Goal: Check status: Check status

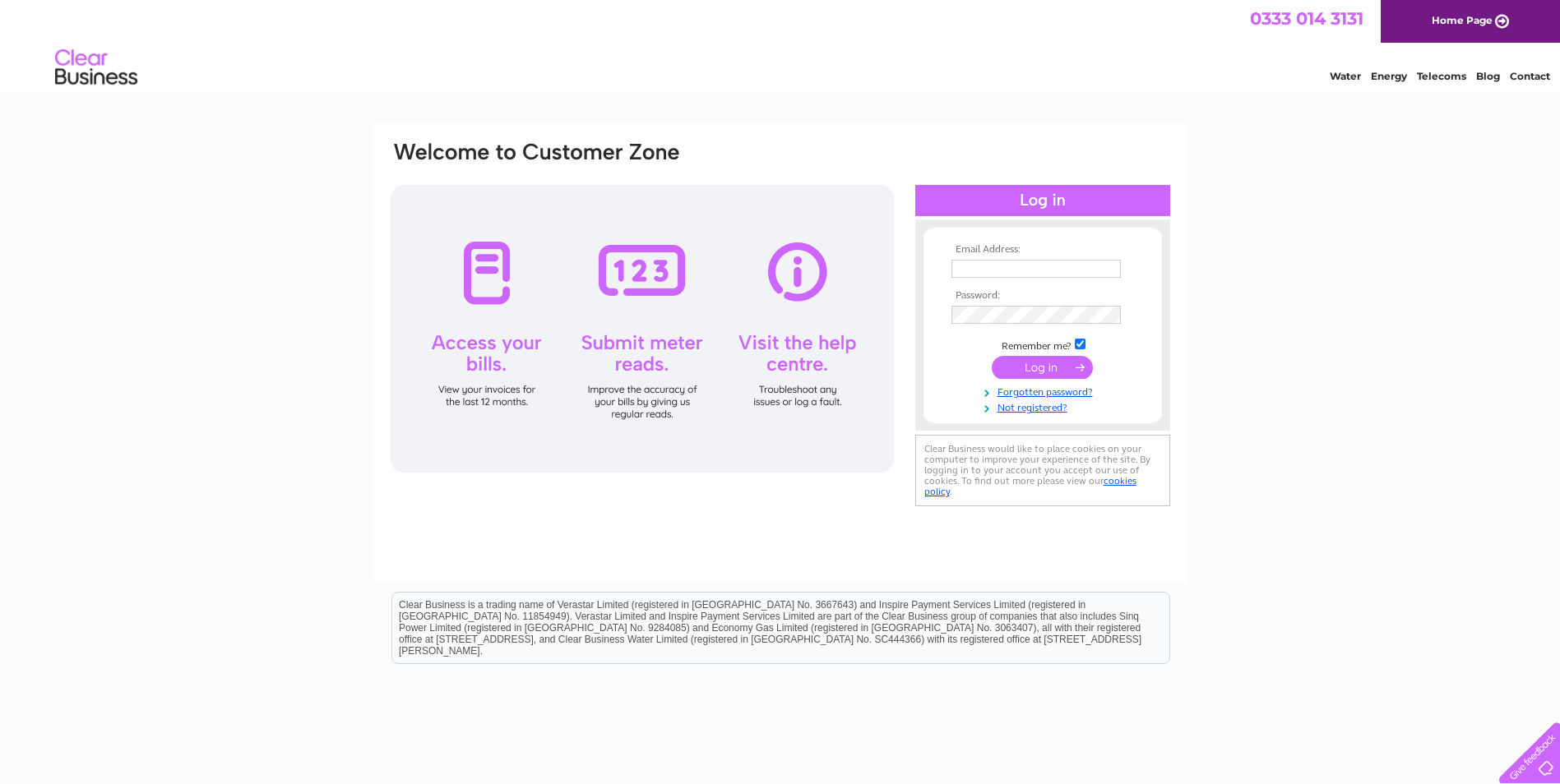
type input "[EMAIL_ADDRESS][DOMAIN_NAME]"
click at [1024, 368] on input "submit" at bounding box center [1042, 367] width 101 height 23
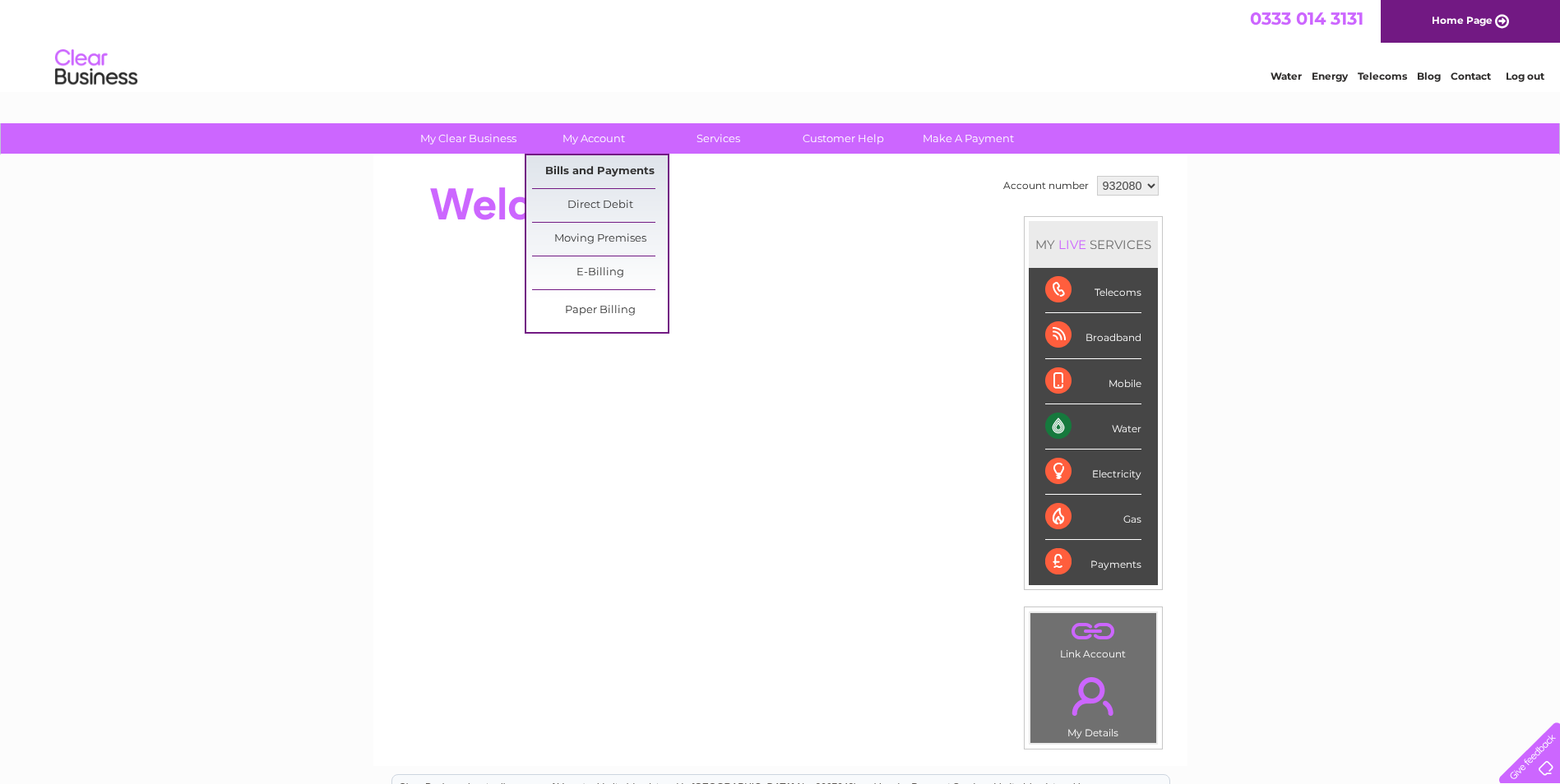
click at [576, 171] on link "Bills and Payments" at bounding box center [599, 171] width 135 height 33
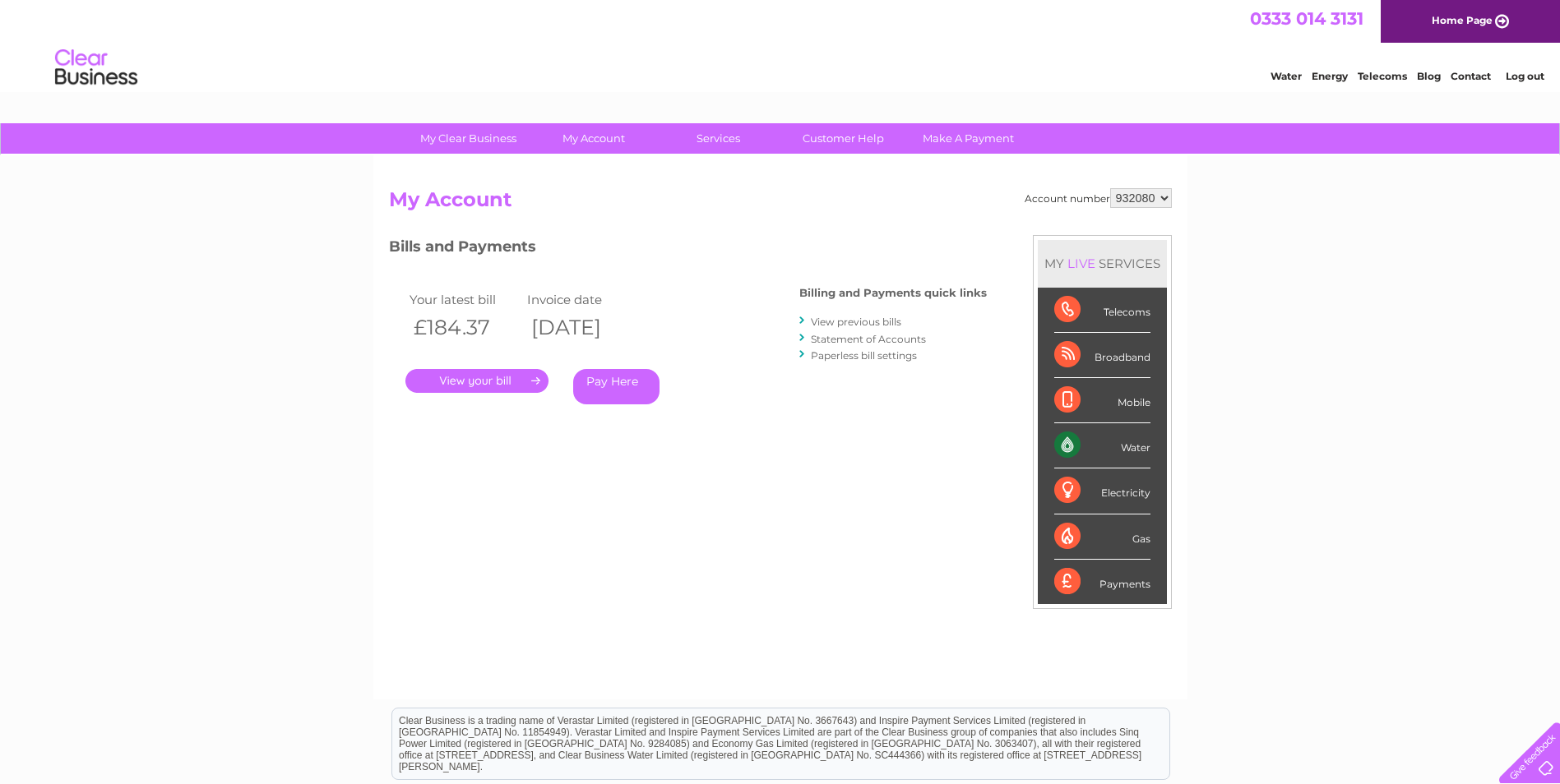
click at [479, 383] on link "." at bounding box center [476, 381] width 143 height 24
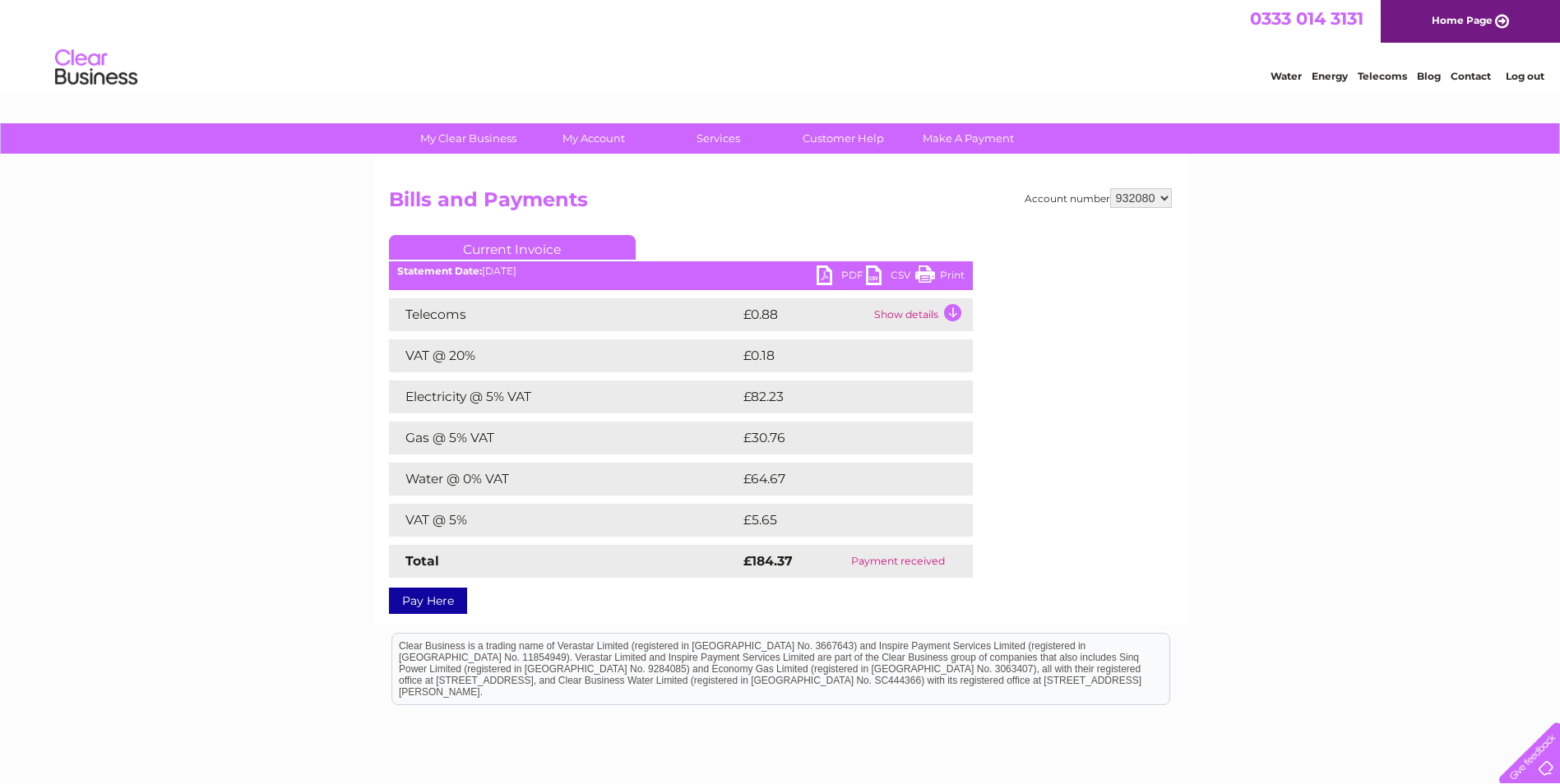
click at [906, 315] on td "Show details" at bounding box center [921, 315] width 103 height 33
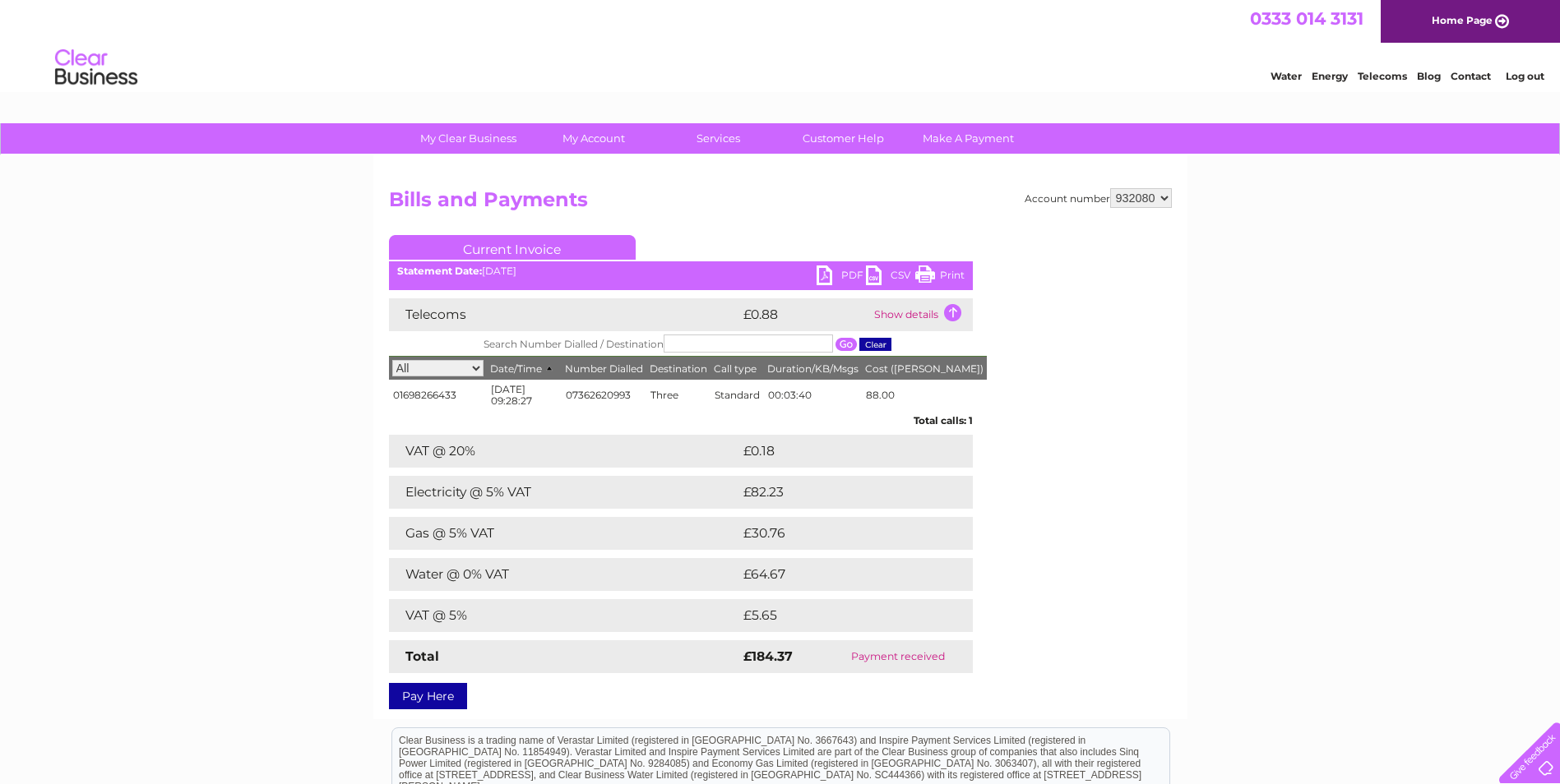
click at [906, 315] on td "Show details" at bounding box center [921, 315] width 103 height 33
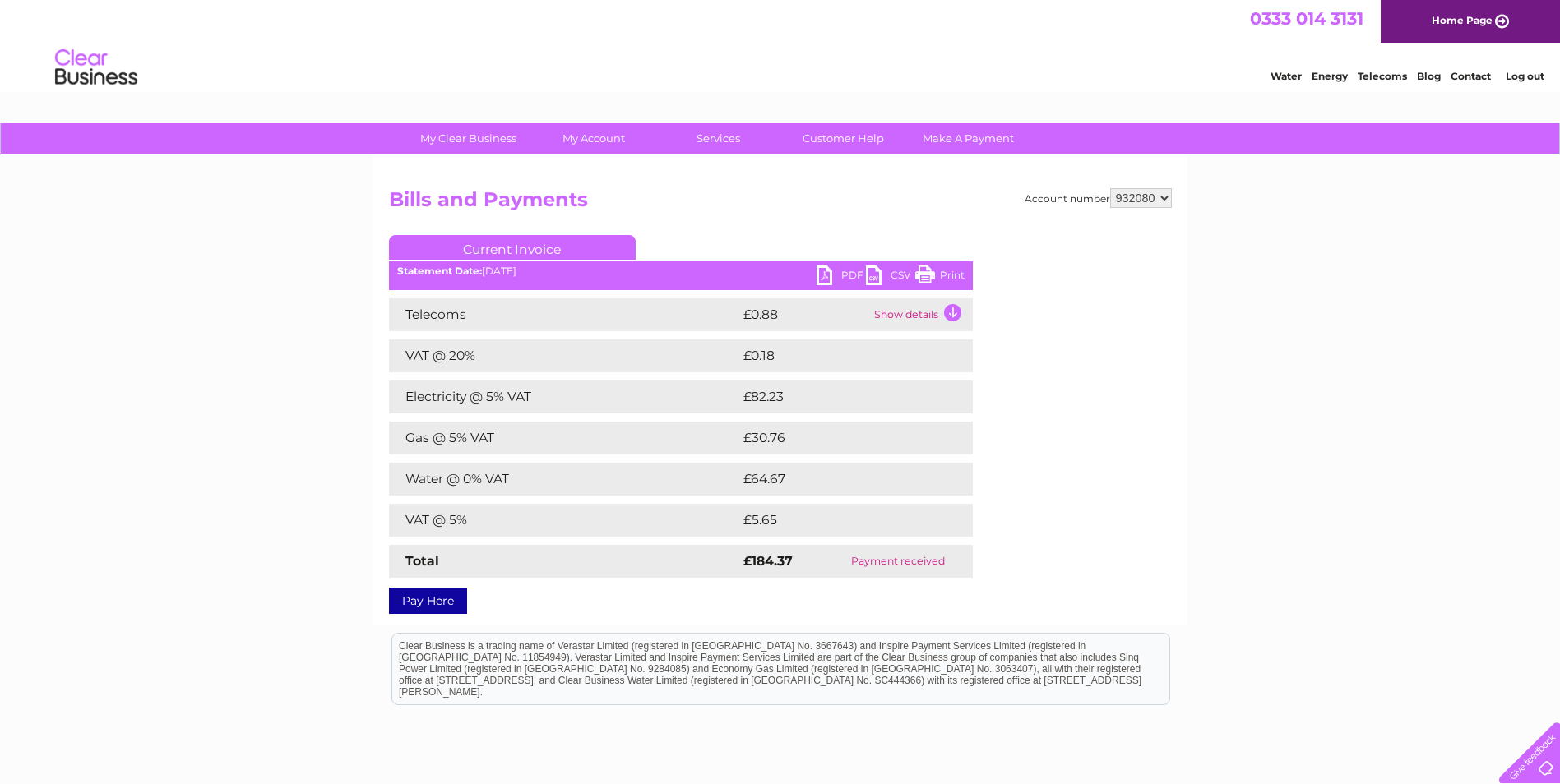
click at [938, 310] on td "Show details" at bounding box center [921, 315] width 103 height 33
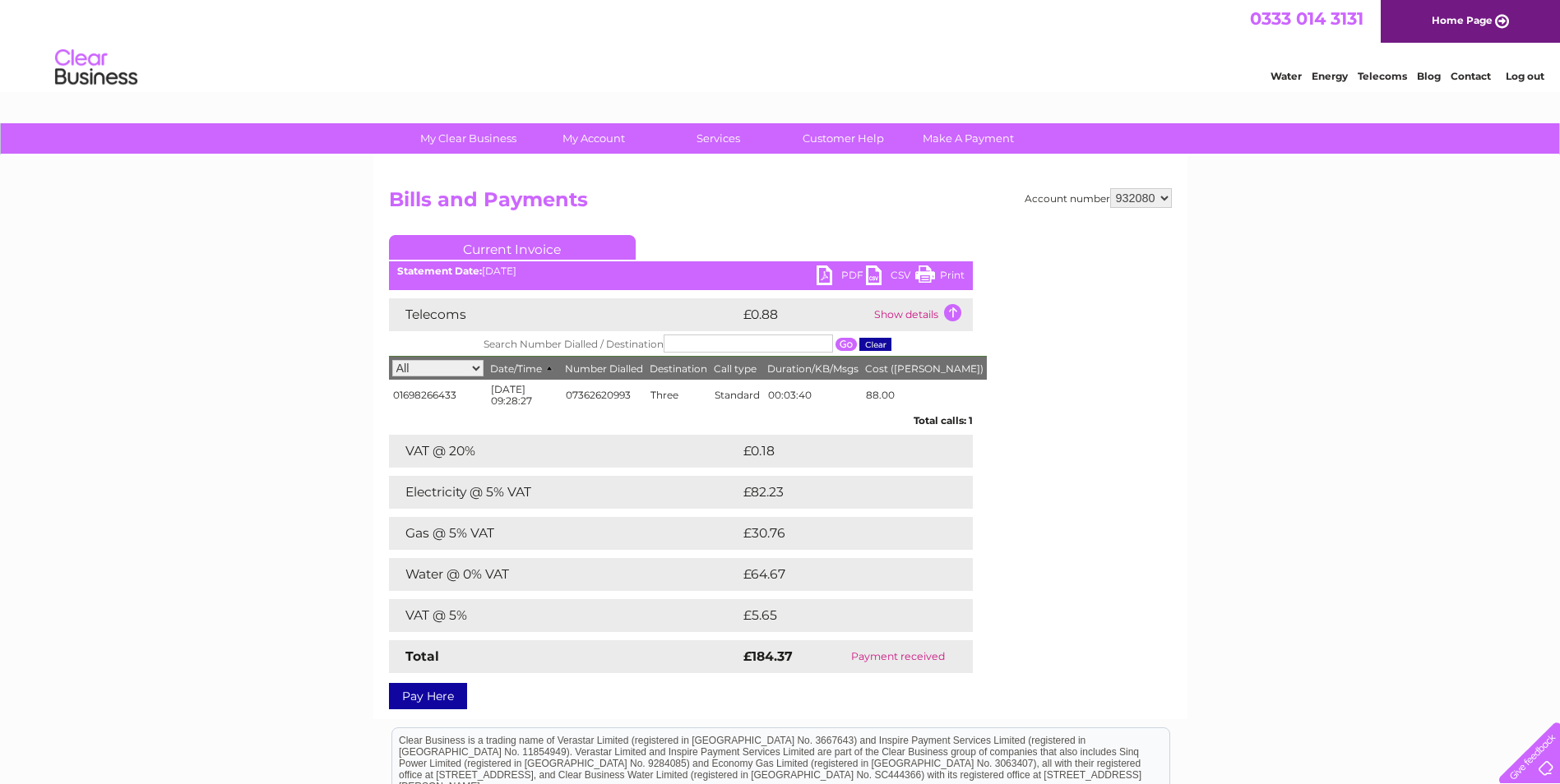
click at [938, 310] on td "Show details" at bounding box center [921, 315] width 103 height 33
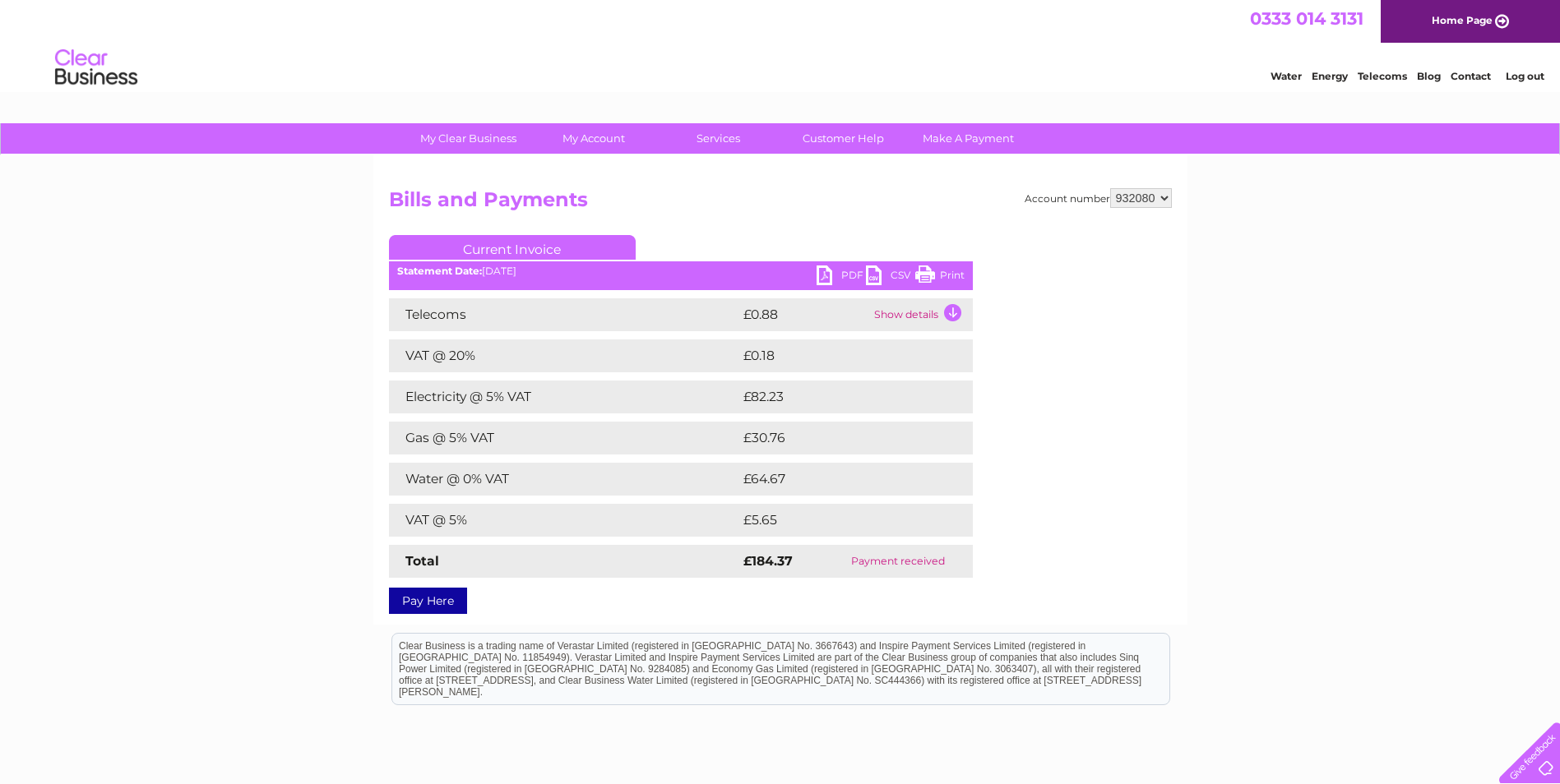
click at [1524, 71] on link "Log out" at bounding box center [1524, 76] width 39 height 12
